Goal: Download file/media

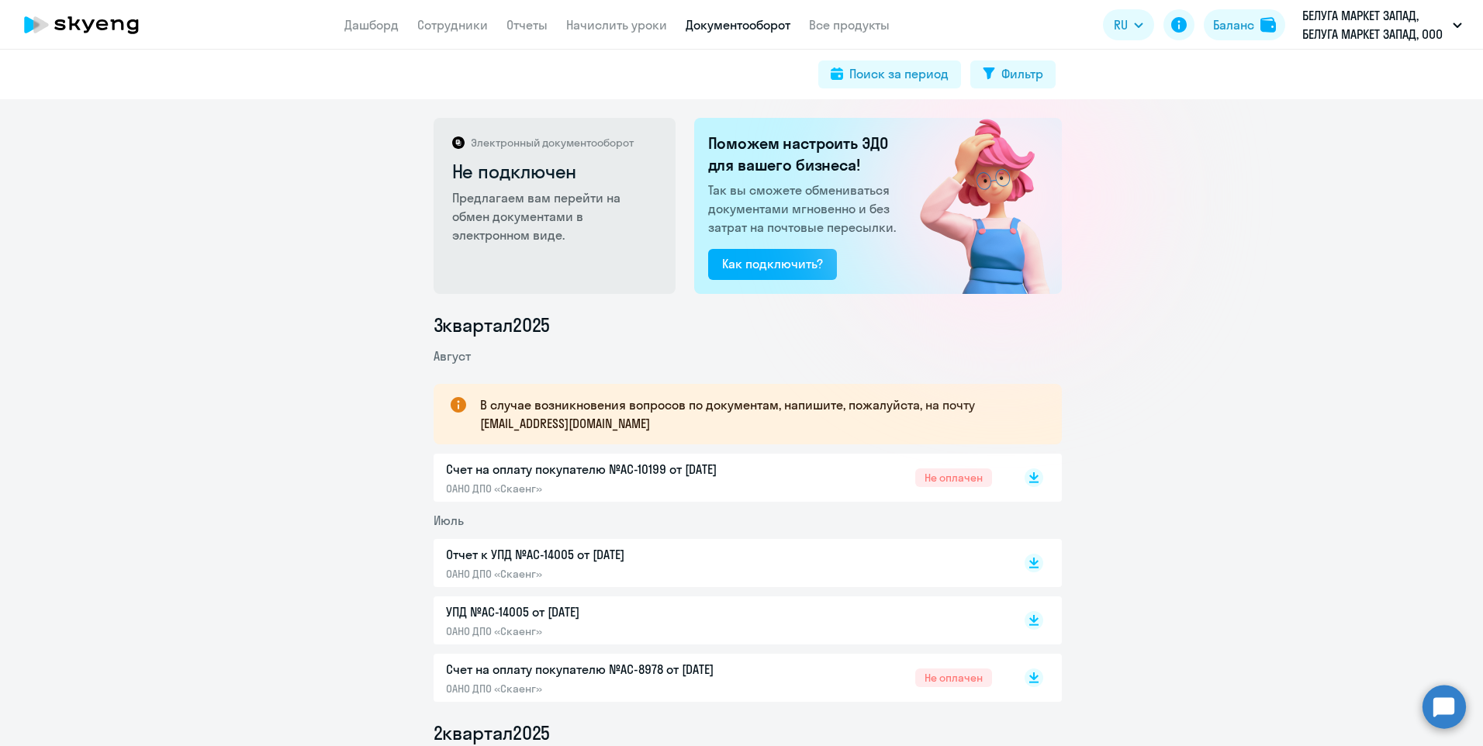
click at [1329, 19] on p "БЕЛУГА МАРКЕТ ЗАПАД, БЕЛУГА МАРКЕТ ЗАПАД, ООО" at bounding box center [1374, 24] width 144 height 37
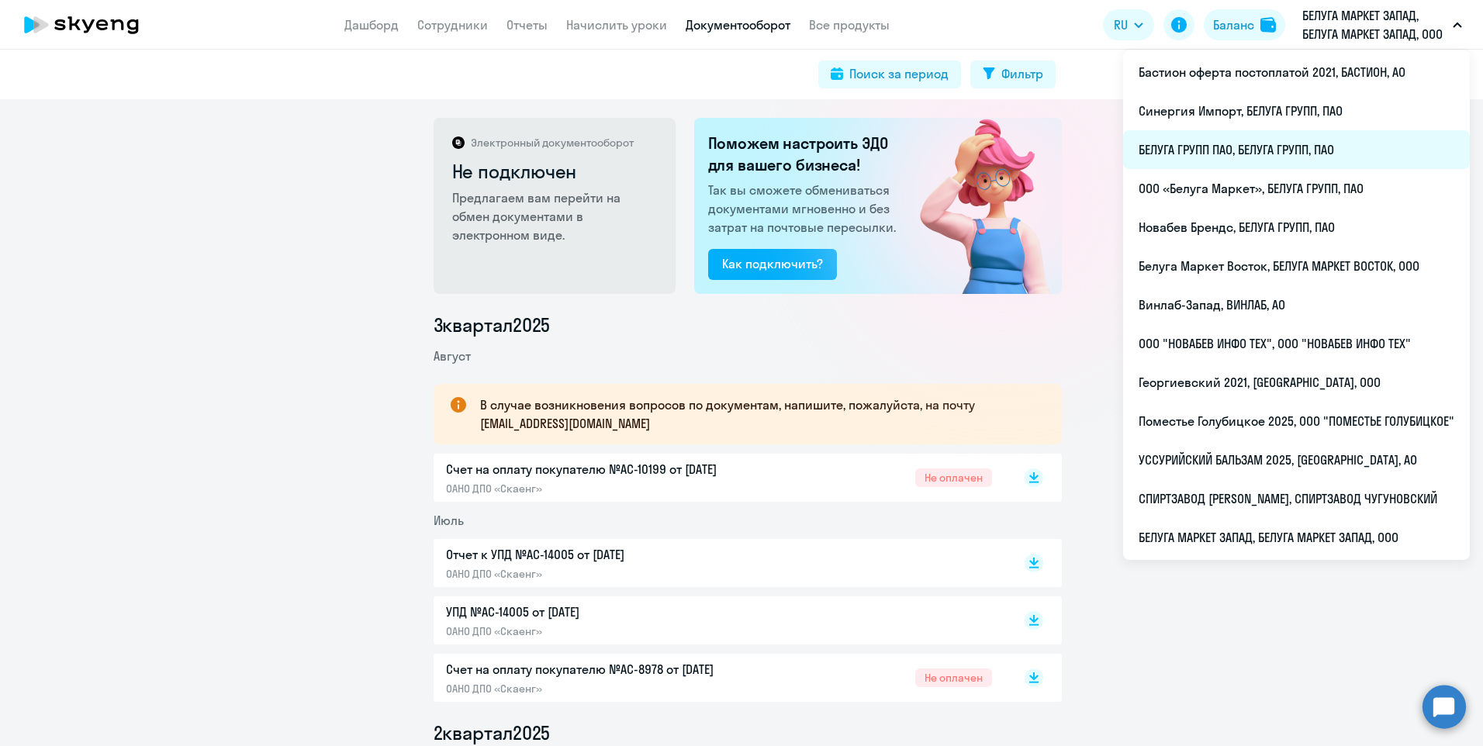
click at [1202, 149] on li "БЕЛУГА ГРУПП ПАО, БЕЛУГА ГРУПП, ПАО" at bounding box center [1296, 149] width 347 height 39
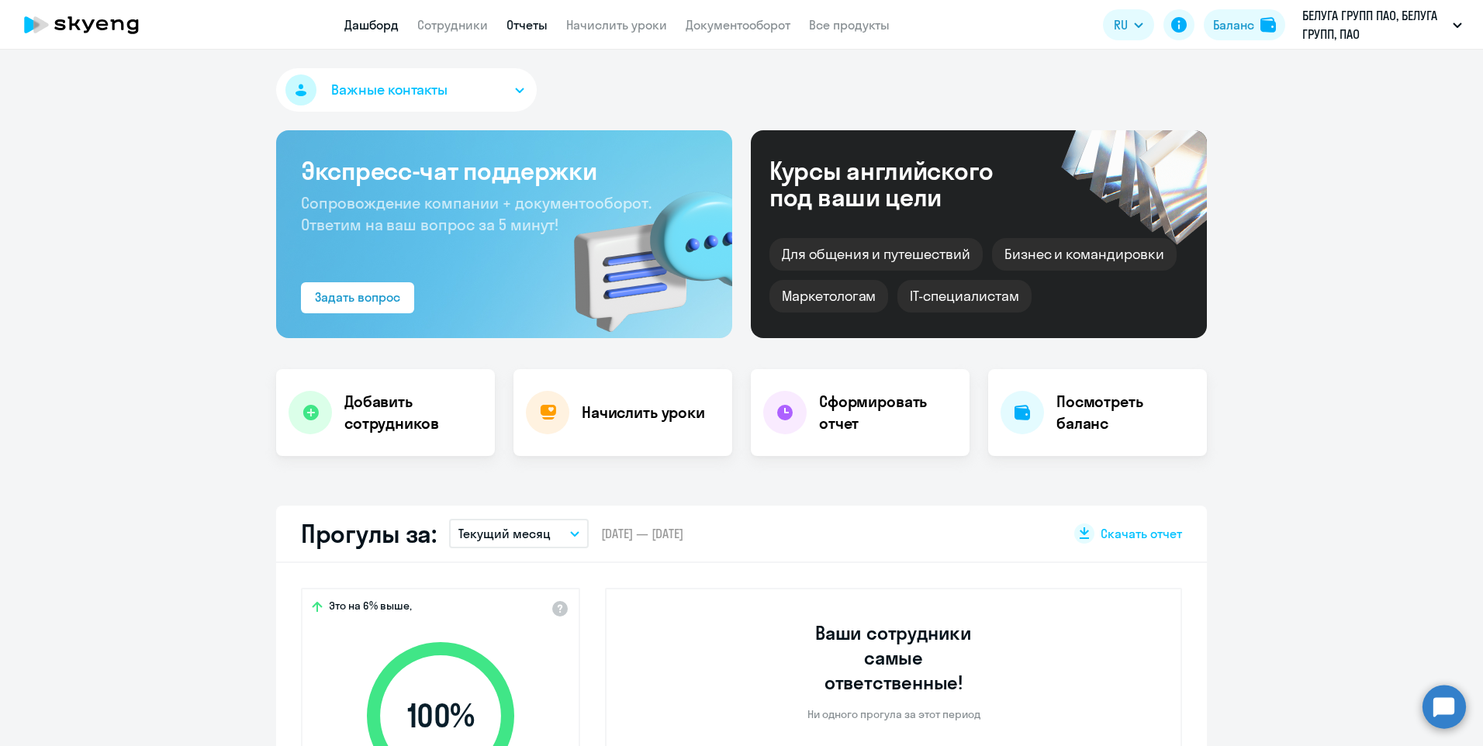
click at [530, 25] on link "Отчеты" at bounding box center [526, 25] width 41 height 16
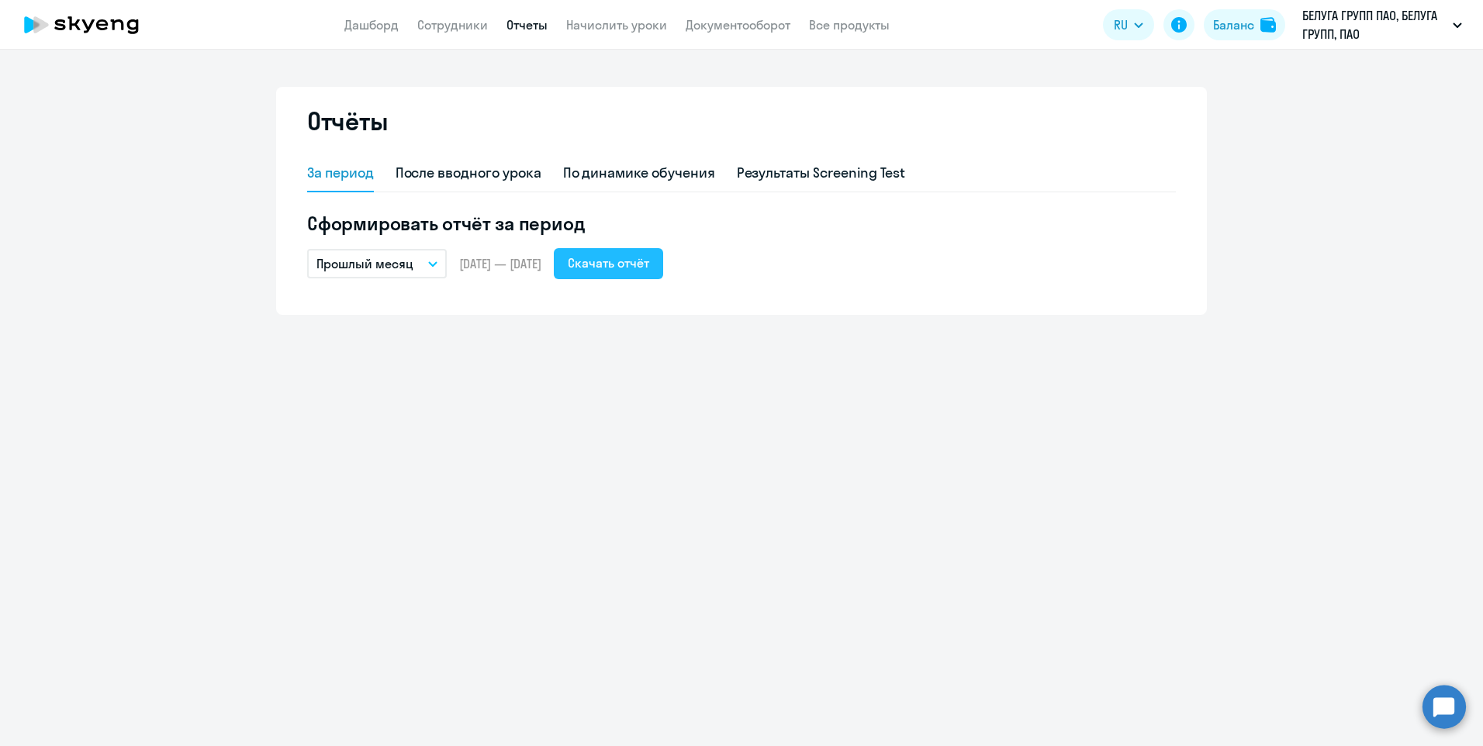
click at [649, 256] on div "Скачать отчёт" at bounding box center [608, 263] width 81 height 19
click at [730, 31] on link "Документооборот" at bounding box center [738, 25] width 105 height 16
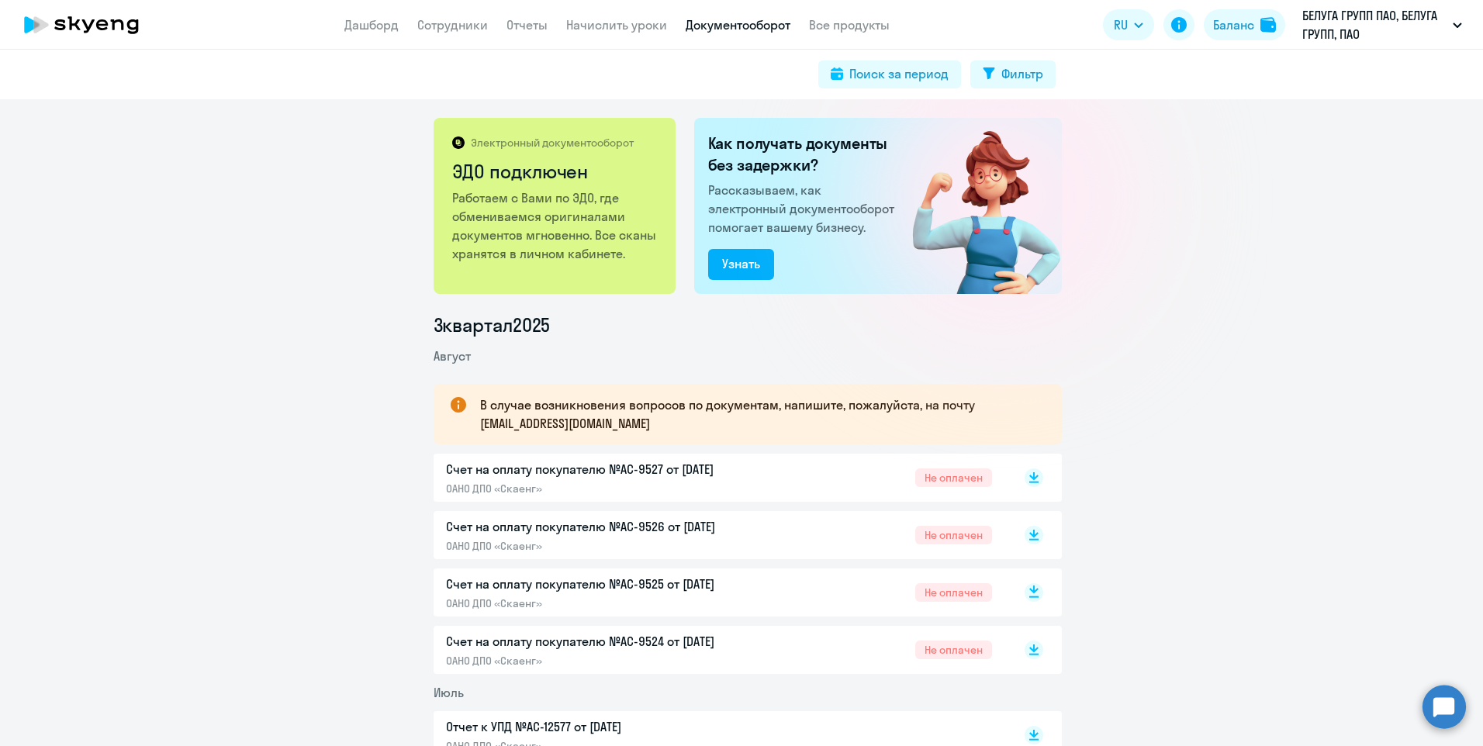
click at [1029, 597] on icon at bounding box center [1033, 597] width 9 height 2
